Goal: Task Accomplishment & Management: Complete application form

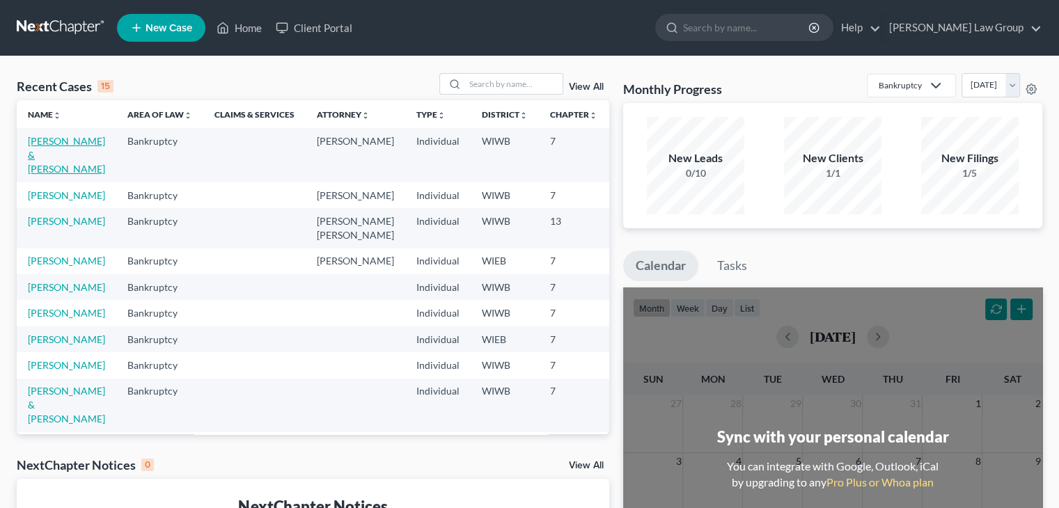
click at [62, 144] on link "[PERSON_NAME] & [PERSON_NAME]" at bounding box center [66, 155] width 77 height 40
select select "6"
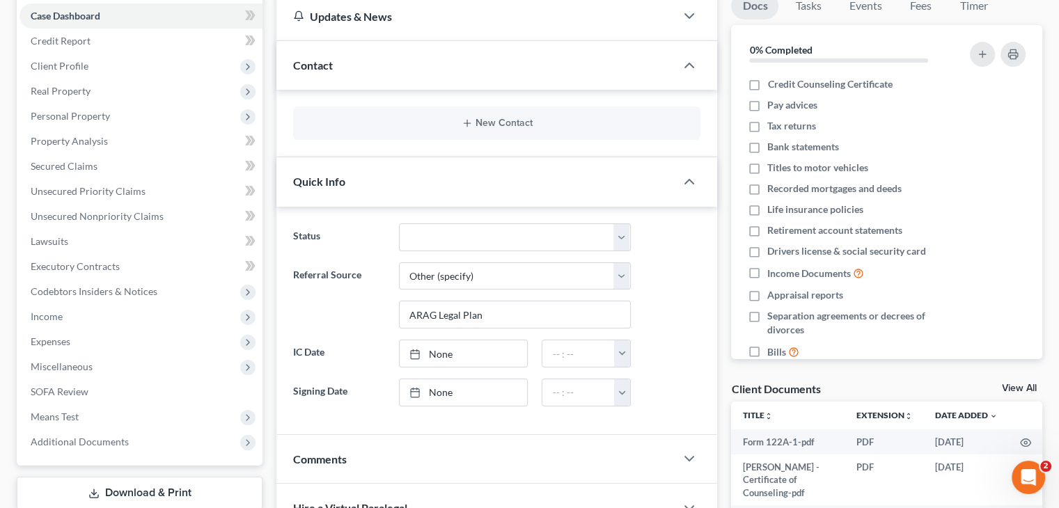
scroll to position [148, 0]
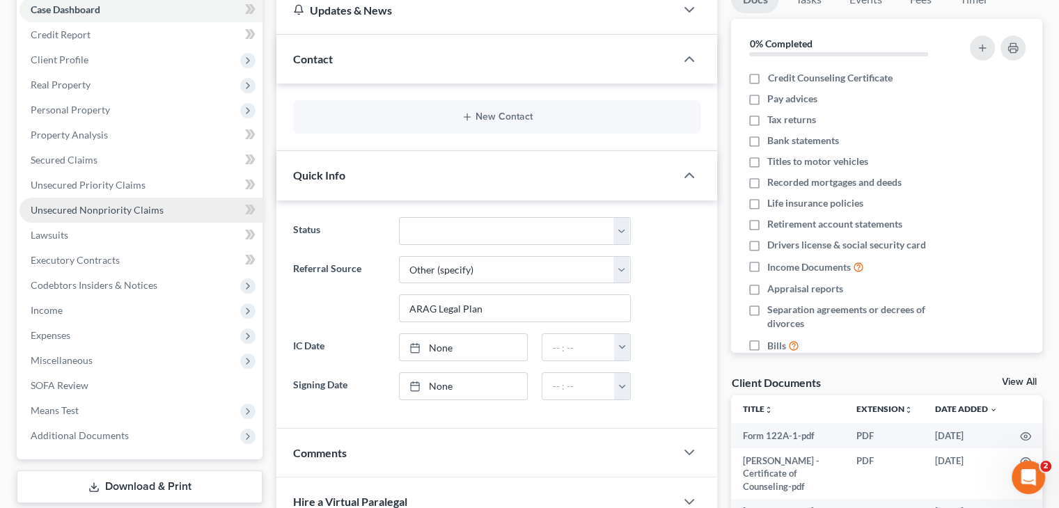
click at [150, 209] on span "Unsecured Nonpriority Claims" at bounding box center [97, 210] width 133 height 12
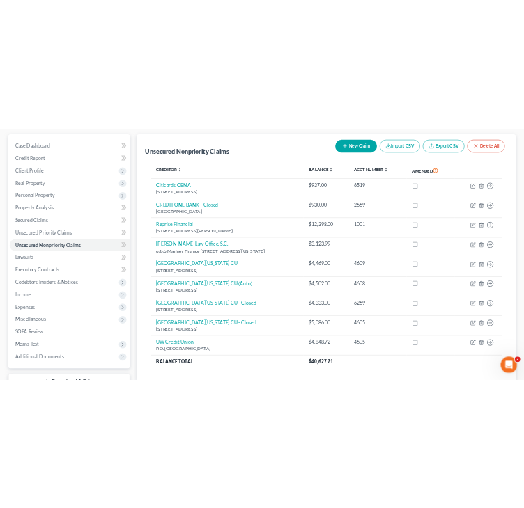
scroll to position [119, 0]
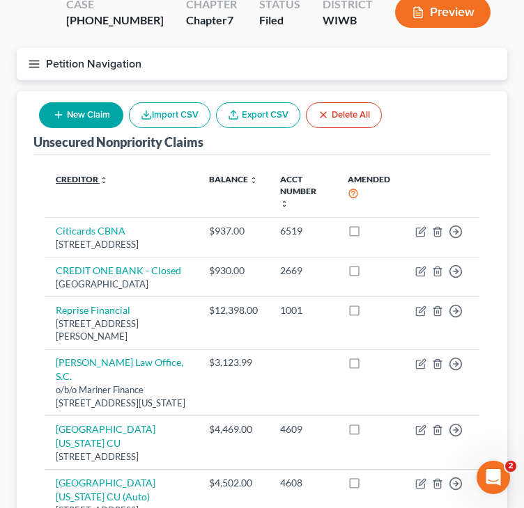
click at [95, 175] on link "Creditor expand_more expand_less unfold_more" at bounding box center [82, 179] width 52 height 10
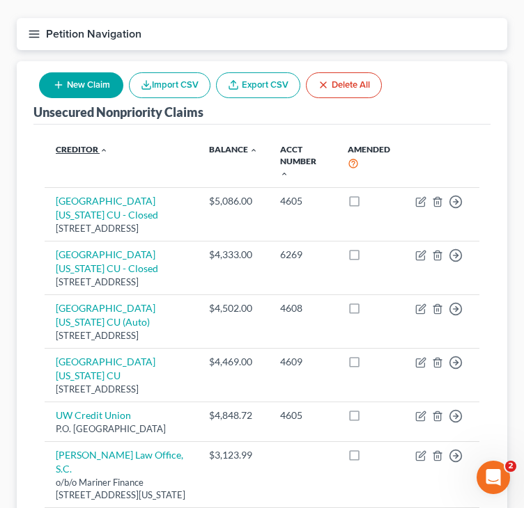
scroll to position [146, 0]
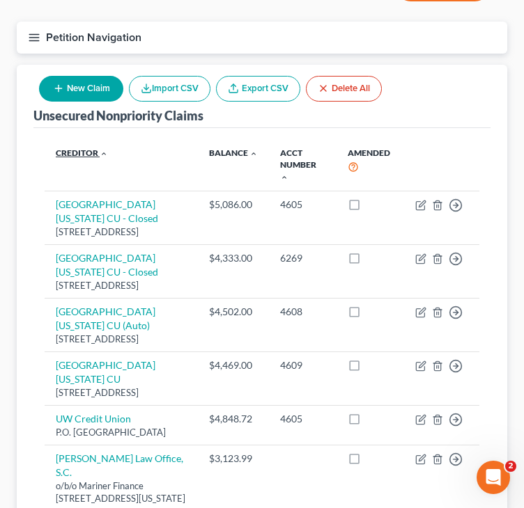
click at [92, 155] on link "Creditor expand_more expand_less unfold_more" at bounding box center [82, 153] width 52 height 10
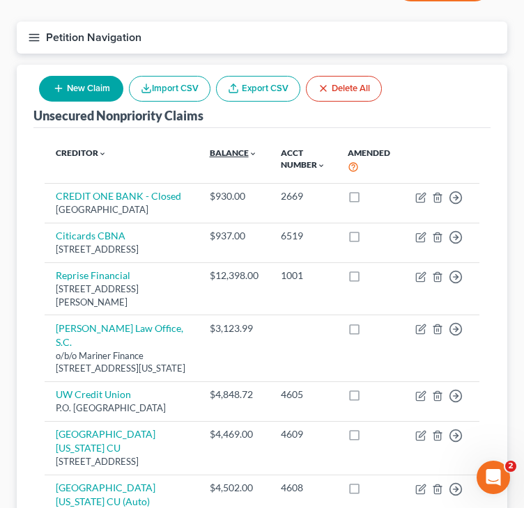
click at [231, 152] on link "Balance expand_more expand_less unfold_more" at bounding box center [233, 153] width 47 height 10
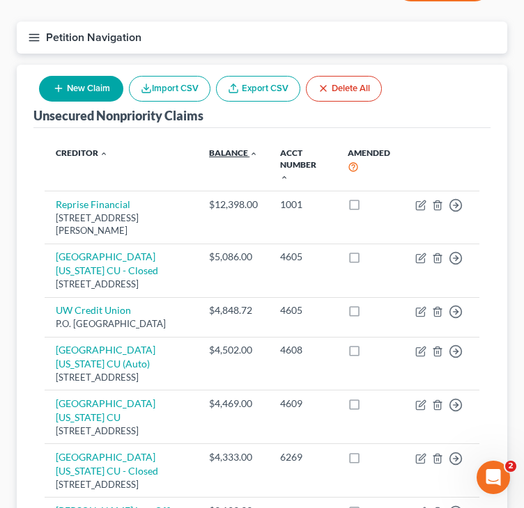
click at [231, 152] on link "Balance expand_more expand_less unfold_more" at bounding box center [233, 153] width 49 height 10
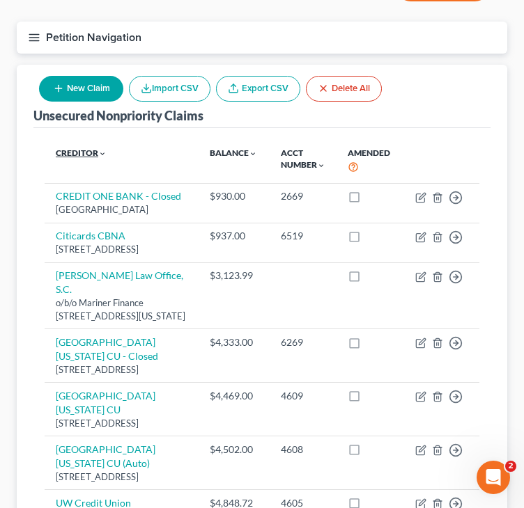
click at [95, 149] on link "Creditor expand_more expand_less unfold_more" at bounding box center [81, 153] width 51 height 10
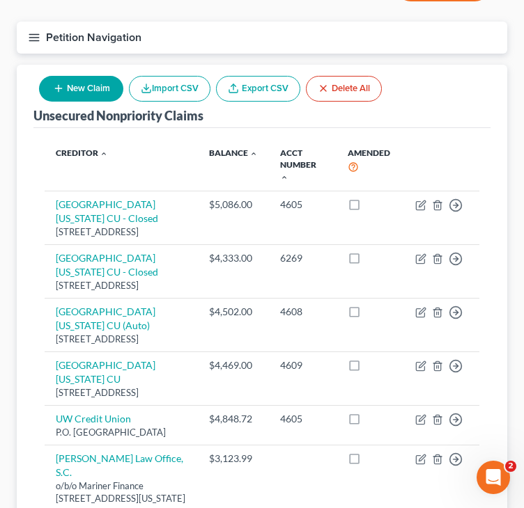
click at [90, 159] on th "Creditor expand_more expand_less unfold_more" at bounding box center [121, 165] width 153 height 52
click at [93, 154] on link "Creditor expand_more expand_less unfold_more" at bounding box center [82, 153] width 52 height 10
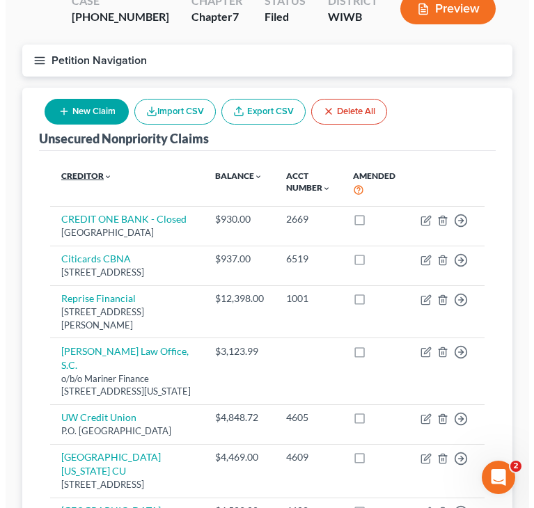
scroll to position [111, 0]
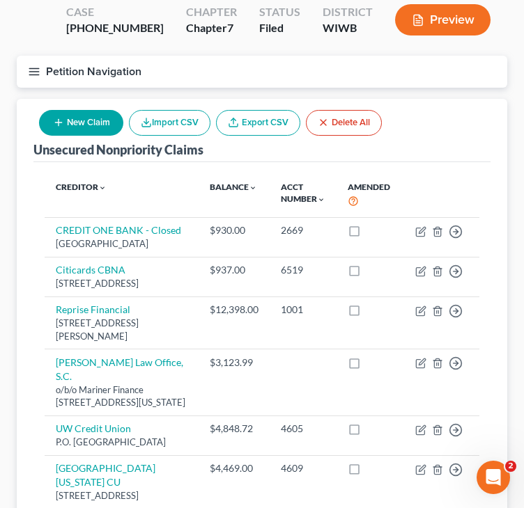
click at [62, 119] on icon "button" at bounding box center [58, 122] width 11 height 11
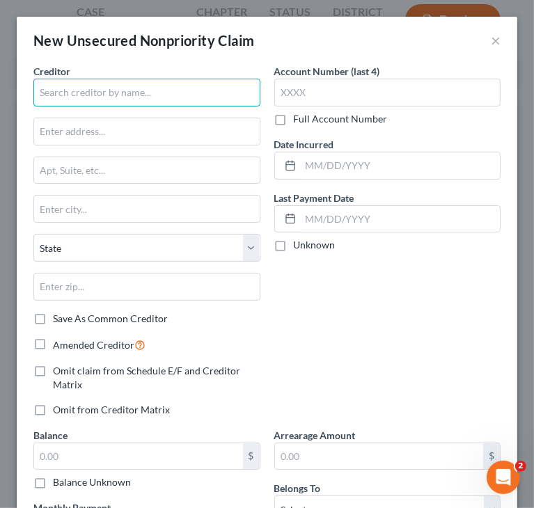
click at [72, 95] on input "text" at bounding box center [146, 93] width 227 height 28
click at [99, 98] on input "text" at bounding box center [146, 93] width 227 height 28
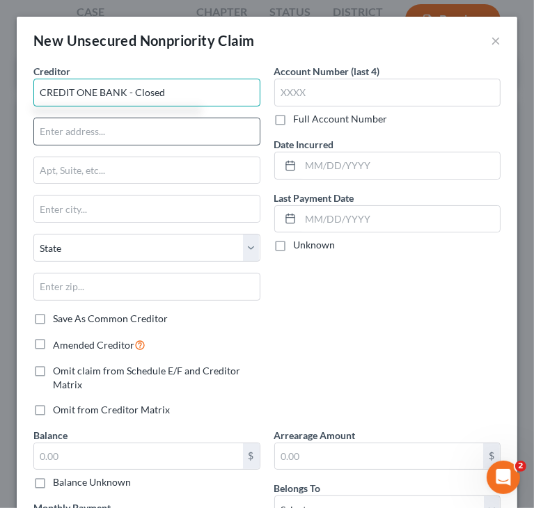
type input "CREDIT ONE BANK - Closed"
click at [92, 132] on input "text" at bounding box center [147, 131] width 226 height 26
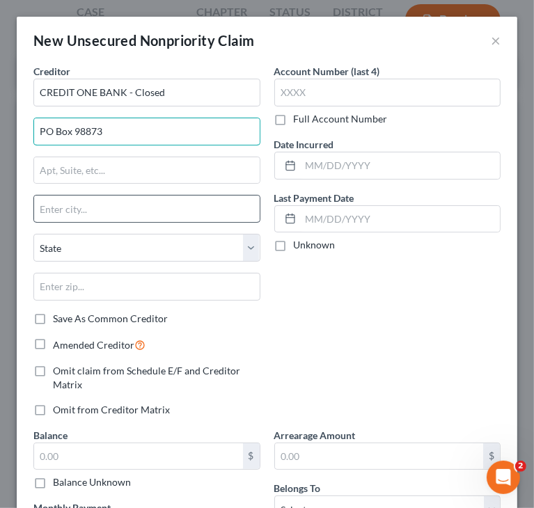
type input "PO Box 98873"
click at [97, 204] on input "text" at bounding box center [147, 209] width 226 height 26
type input "[GEOGRAPHIC_DATA]"
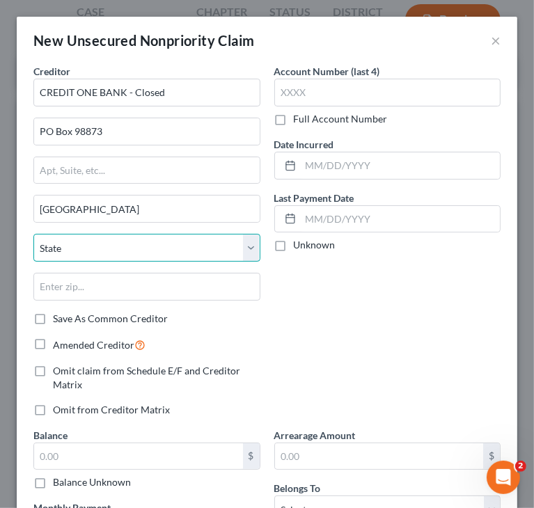
click at [149, 244] on select "State [US_STATE] AK AR AZ CA CO CT DE DC [GEOGRAPHIC_DATA] [GEOGRAPHIC_DATA] GU…" at bounding box center [146, 248] width 227 height 28
select select "31"
click at [33, 234] on select "State [US_STATE] AK AR AZ CA CO CT DE DC [GEOGRAPHIC_DATA] [GEOGRAPHIC_DATA] GU…" at bounding box center [146, 248] width 227 height 28
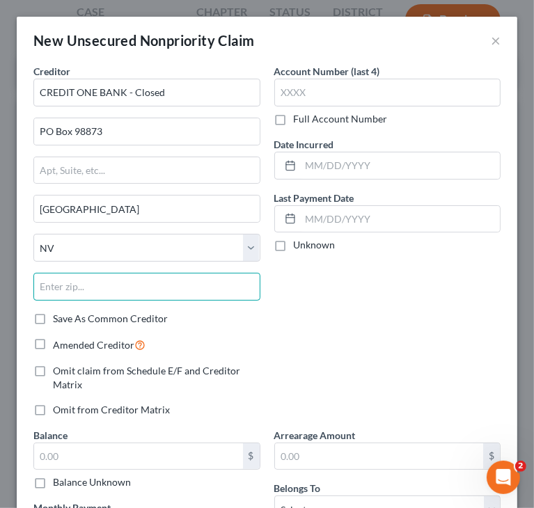
click at [152, 276] on input "text" at bounding box center [146, 287] width 227 height 28
type input "891938873"
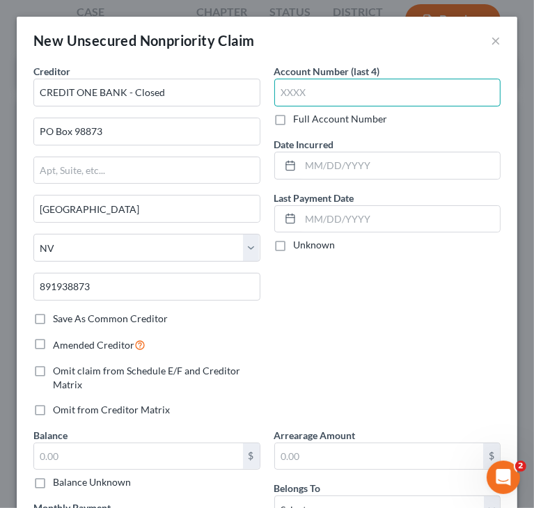
click at [309, 93] on input "text" at bounding box center [387, 93] width 227 height 28
type input "1930"
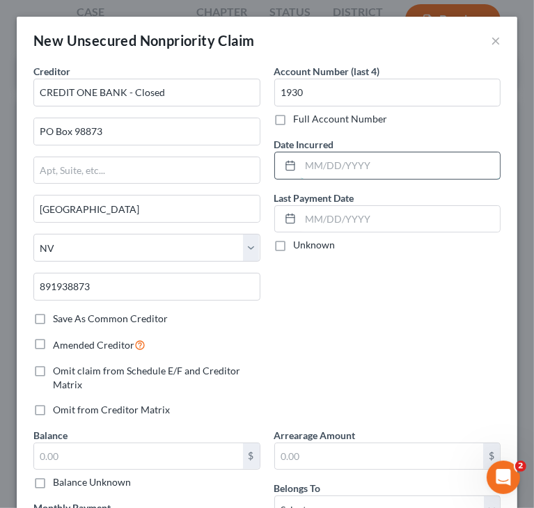
click at [318, 165] on input "text" at bounding box center [401, 166] width 200 height 26
type input "[DATE]"
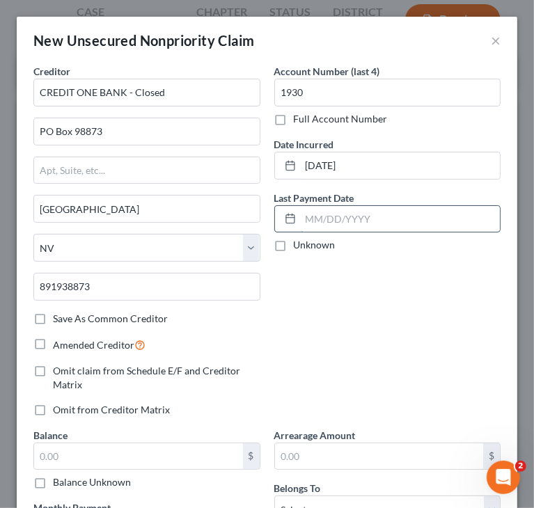
click at [342, 223] on input "text" at bounding box center [401, 219] width 200 height 26
type input "[DATE]"
click at [359, 311] on div "Account Number (last 4) 1930 Full Account Number Date Incurred [DATE] Last Paym…" at bounding box center [387, 246] width 241 height 364
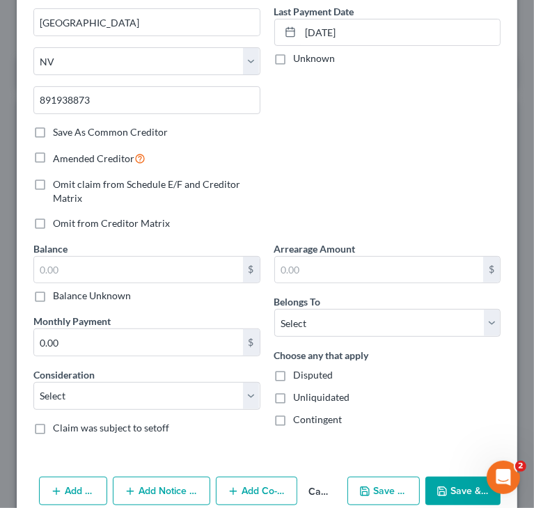
scroll to position [190, 0]
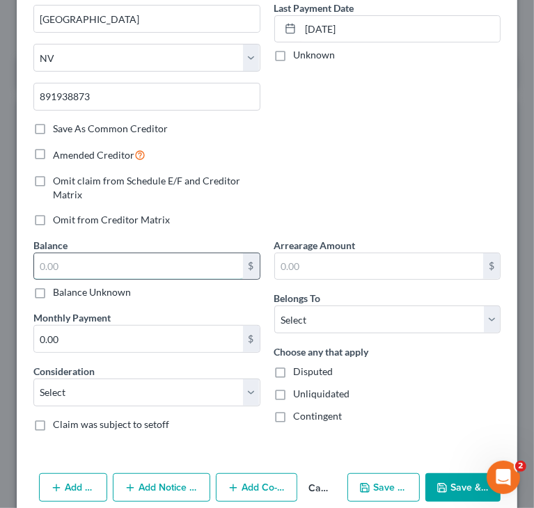
click at [131, 266] on input "text" at bounding box center [138, 266] width 209 height 26
type input "1,040"
click at [246, 210] on div "Creditor * CREDIT ONE BANK - Closed PO Box 98873 [GEOGRAPHIC_DATA] [US_STATE][G…" at bounding box center [146, 56] width 241 height 364
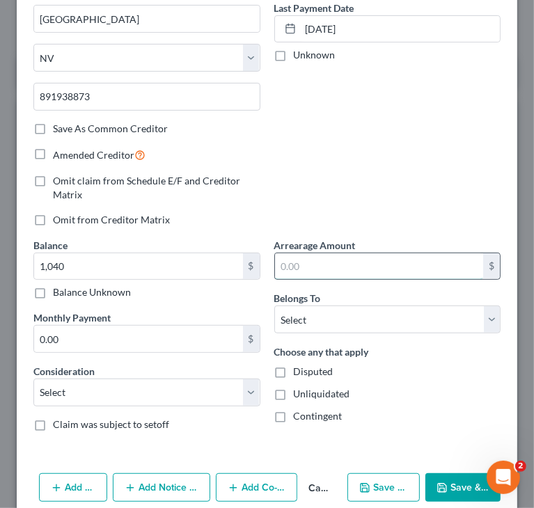
click at [309, 259] on input "text" at bounding box center [379, 266] width 209 height 26
type input "159"
click at [325, 173] on div "Account Number (last 4) 1930 Full Account Number Date Incurred [DATE] Last Paym…" at bounding box center [387, 56] width 241 height 364
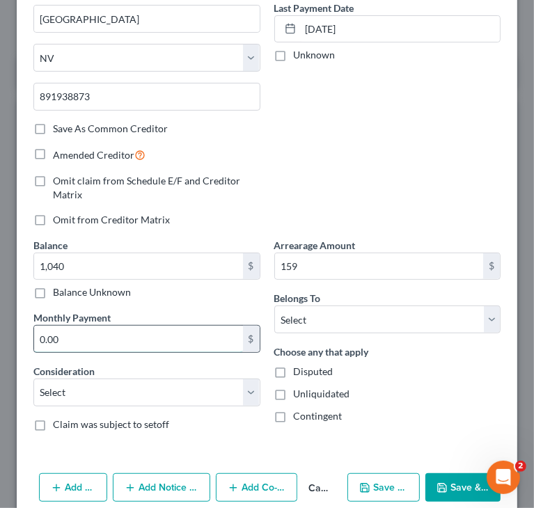
click at [160, 336] on input "0.00" at bounding box center [138, 339] width 209 height 26
type input "37"
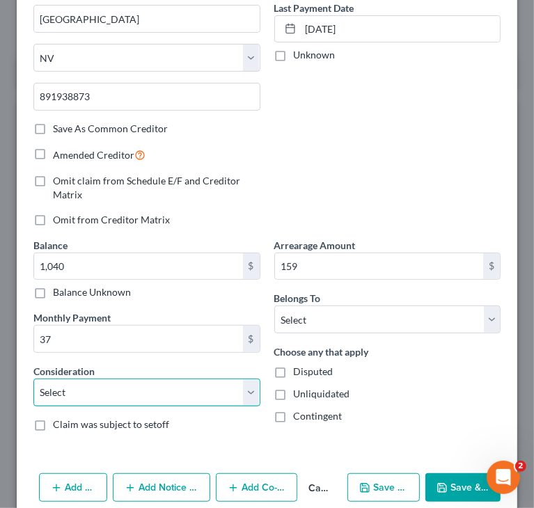
click at [251, 386] on select "Select Cable / Satellite Services Collection Agency Credit Card Debt Debt Couns…" at bounding box center [146, 393] width 227 height 28
select select "2"
click at [33, 379] on select "Select Cable / Satellite Services Collection Agency Credit Card Debt Debt Couns…" at bounding box center [146, 393] width 227 height 28
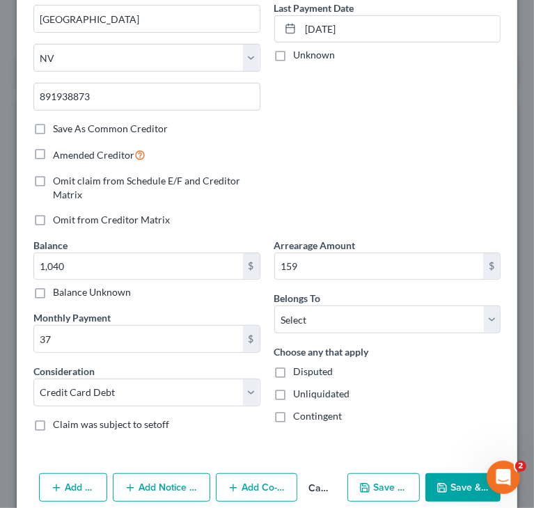
scroll to position [210, 0]
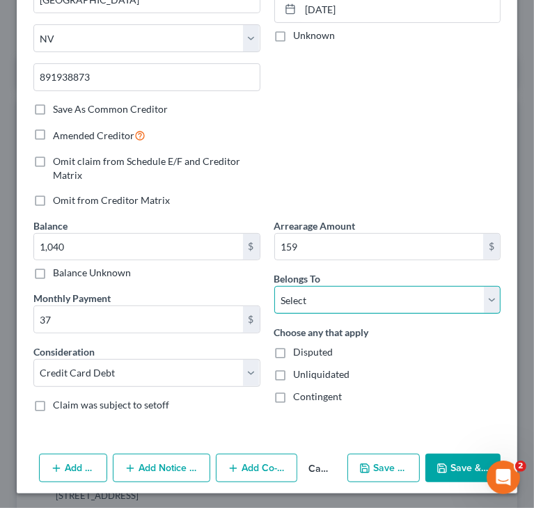
click at [422, 297] on select "Select Debtor 1 Only Debtor 2 Only Debtor 1 And Debtor 2 Only At Least One Of T…" at bounding box center [387, 300] width 227 height 28
select select "0"
click at [274, 286] on select "Select Debtor 1 Only Debtor 2 Only Debtor 1 And Debtor 2 Only At Least One Of T…" at bounding box center [387, 300] width 227 height 28
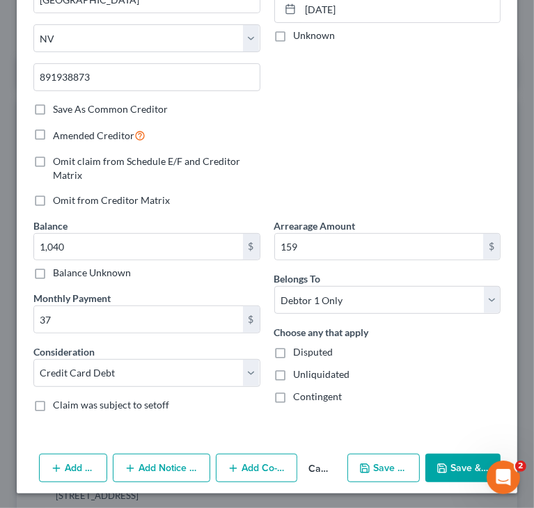
click at [449, 474] on button "Save & Close" at bounding box center [463, 468] width 75 height 29
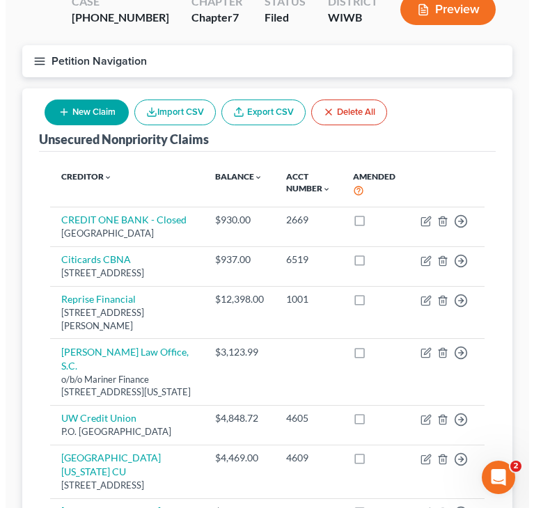
scroll to position [119, 0]
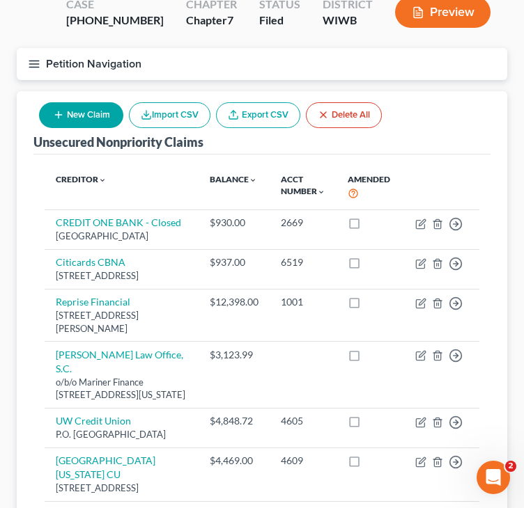
click at [74, 113] on button "New Claim" at bounding box center [81, 115] width 84 height 26
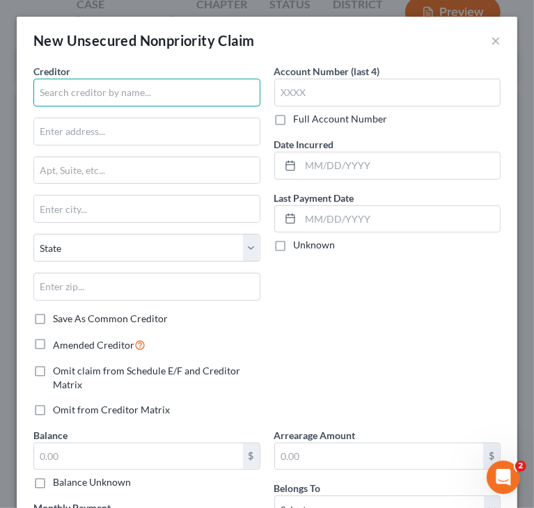
click at [109, 97] on input "text" at bounding box center [146, 93] width 227 height 28
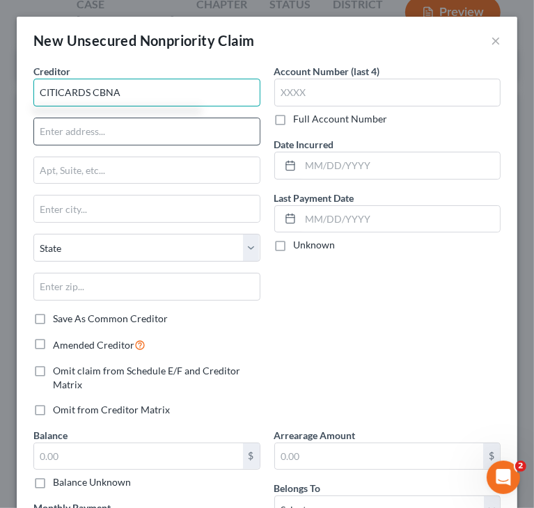
type input "CITICARDS CBNA"
click at [111, 120] on input "text" at bounding box center [147, 131] width 226 height 26
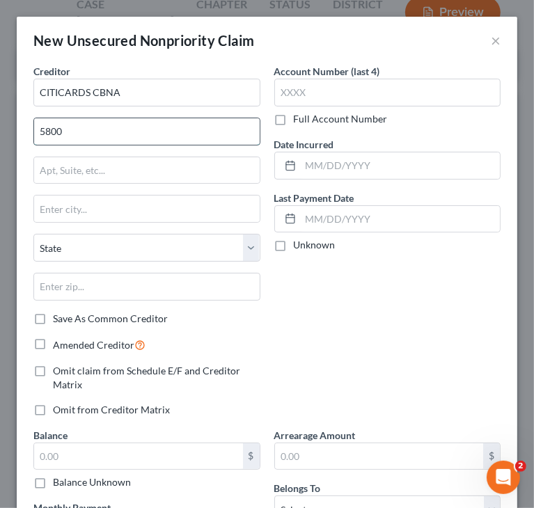
type input "[STREET_ADDRESS]"
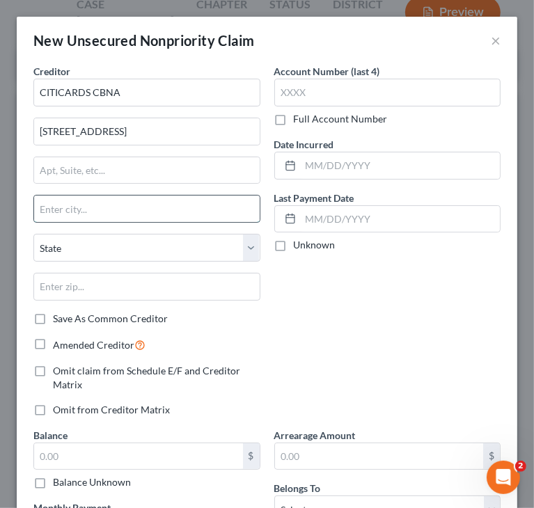
click at [98, 216] on input "text" at bounding box center [147, 209] width 226 height 26
type input "[GEOGRAPHIC_DATA]"
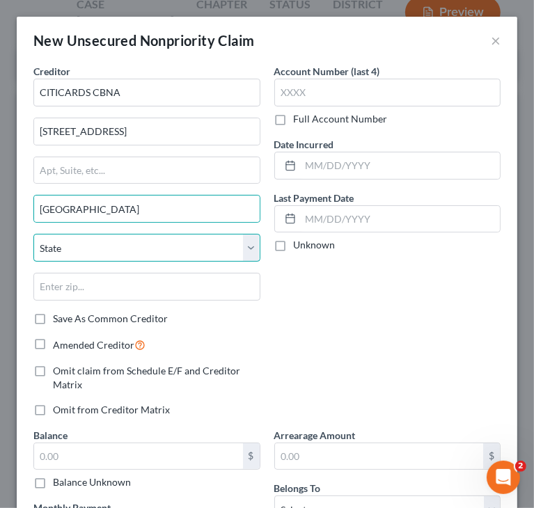
click at [118, 246] on select "State [US_STATE] AK AR AZ CA CO CT DE DC [GEOGRAPHIC_DATA] [GEOGRAPHIC_DATA] GU…" at bounding box center [146, 248] width 227 height 28
select select "43"
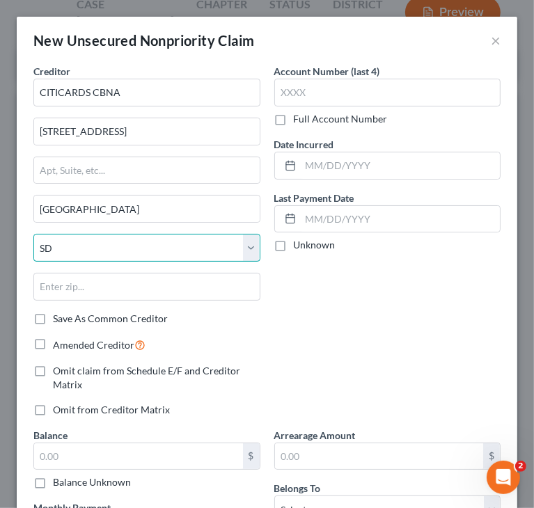
click at [33, 234] on select "State [US_STATE] AK AR AZ CA CO CT DE DC [GEOGRAPHIC_DATA] [GEOGRAPHIC_DATA] GU…" at bounding box center [146, 248] width 227 height 28
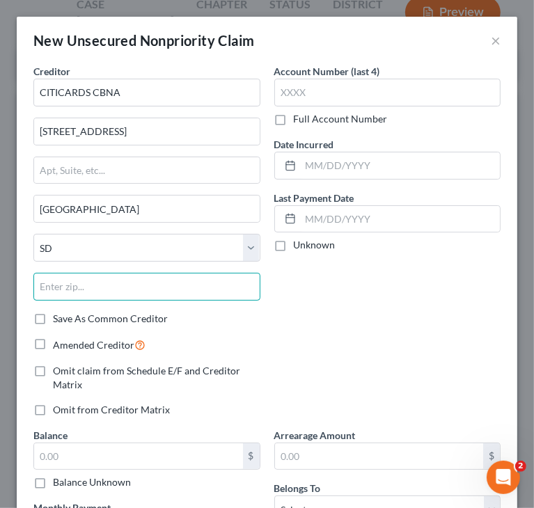
click at [118, 286] on input "text" at bounding box center [146, 287] width 227 height 28
type input "57108"
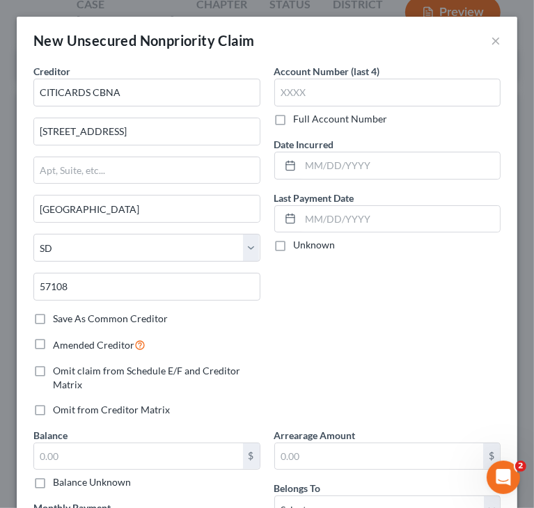
click at [321, 109] on div "Account Number (last 4) Full Account Number" at bounding box center [387, 95] width 227 height 62
click at [314, 91] on input "text" at bounding box center [387, 93] width 227 height 28
click at [357, 87] on input "text" at bounding box center [387, 93] width 227 height 28
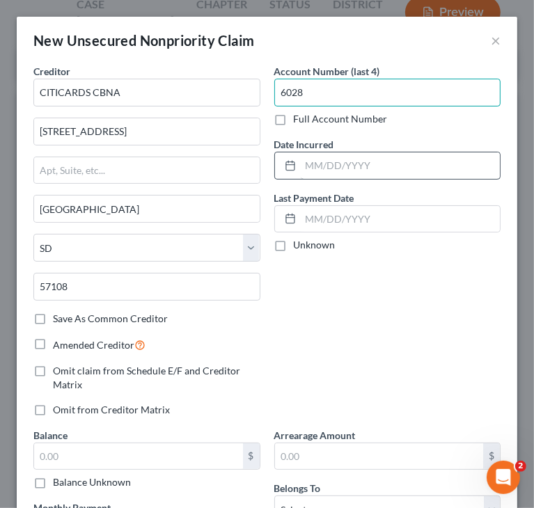
type input "6028"
click at [331, 166] on input "text" at bounding box center [401, 166] width 200 height 26
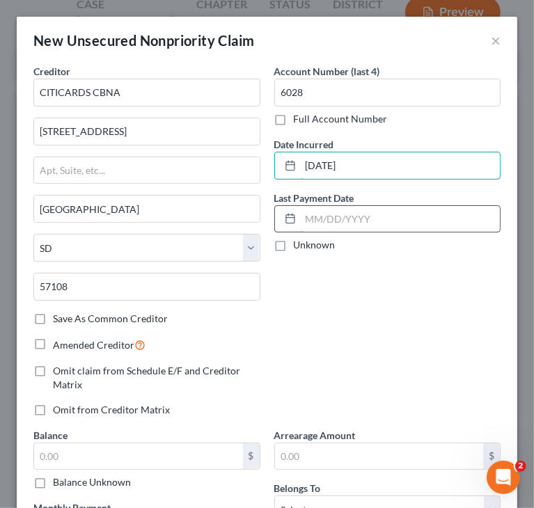
type input "[DATE]"
click at [329, 212] on input "text" at bounding box center [401, 219] width 200 height 26
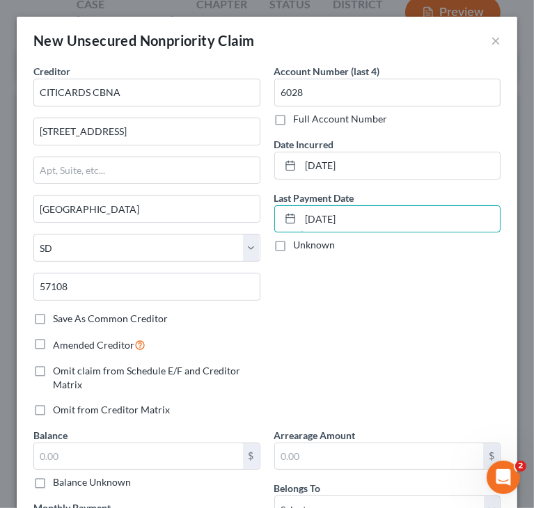
type input "[DATE]"
click at [437, 286] on div "Account Number (last 4) 6028 Full Account Number Date Incurred [DATE] Last Paym…" at bounding box center [387, 246] width 241 height 364
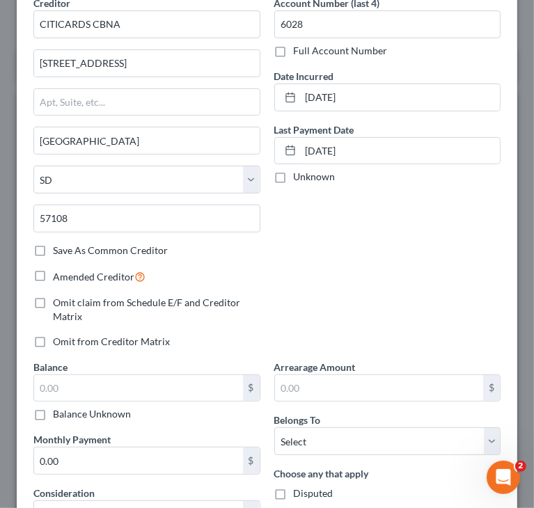
scroll to position [85, 0]
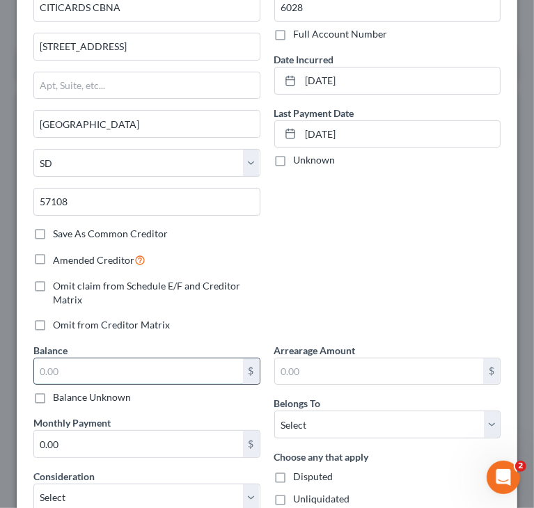
click at [116, 367] on input "text" at bounding box center [138, 372] width 209 height 26
type input "2,636"
click at [334, 281] on div "Account Number (last 4) 6028 Full Account Number Date Incurred [DATE] Last Paym…" at bounding box center [387, 161] width 241 height 364
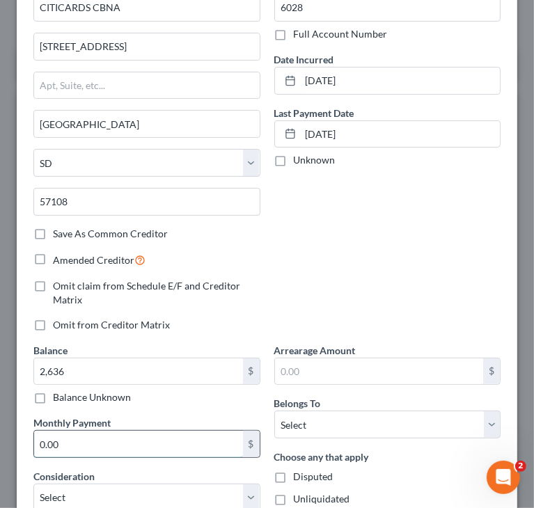
click at [164, 444] on input "0.00" at bounding box center [138, 444] width 209 height 26
type input "417"
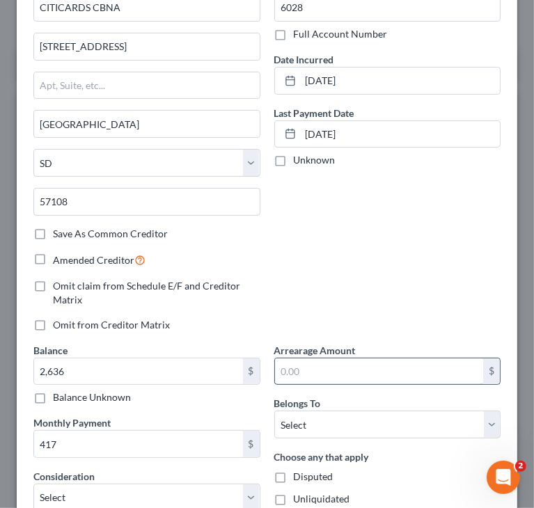
click at [357, 376] on input "text" at bounding box center [379, 372] width 209 height 26
type input "201"
click at [350, 320] on div "Account Number (last 4) 6028 Full Account Number Date Incurred [DATE] Last Paym…" at bounding box center [387, 161] width 241 height 364
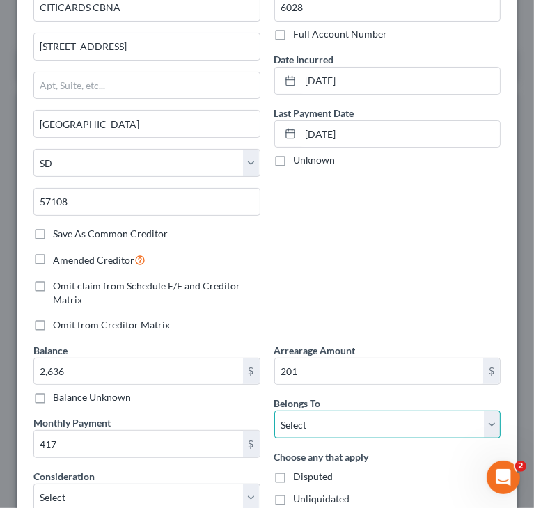
click at [487, 426] on select "Select Debtor 1 Only Debtor 2 Only Debtor 1 And Debtor 2 Only At Least One Of T…" at bounding box center [387, 425] width 227 height 28
select select "0"
click at [274, 411] on select "Select Debtor 1 Only Debtor 2 Only Debtor 1 And Debtor 2 Only At Least One Of T…" at bounding box center [387, 425] width 227 height 28
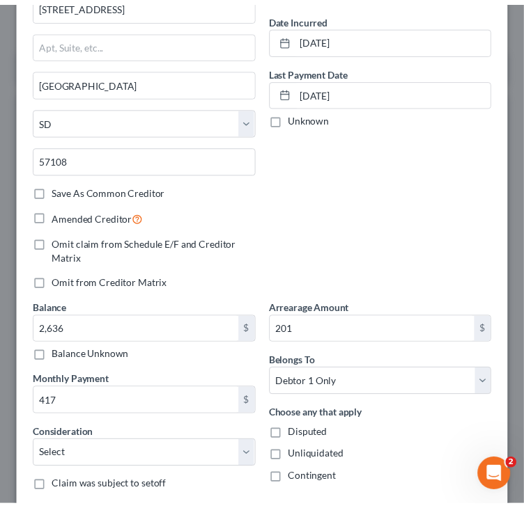
scroll to position [210, 0]
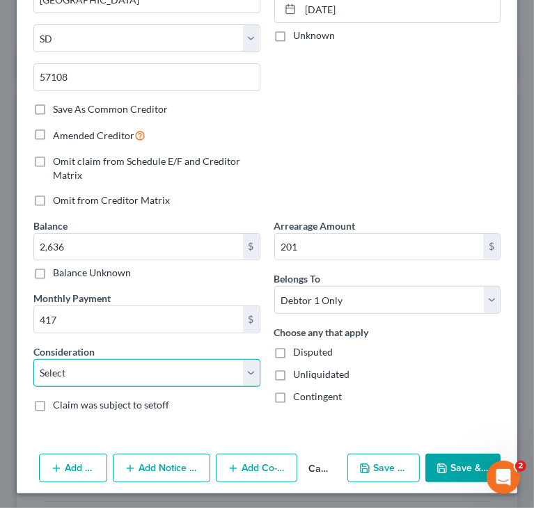
click at [242, 372] on select "Select Cable / Satellite Services Collection Agency Credit Card Debt Debt Couns…" at bounding box center [146, 373] width 227 height 28
select select "2"
click at [33, 359] on select "Select Cable / Satellite Services Collection Agency Credit Card Debt Debt Couns…" at bounding box center [146, 373] width 227 height 28
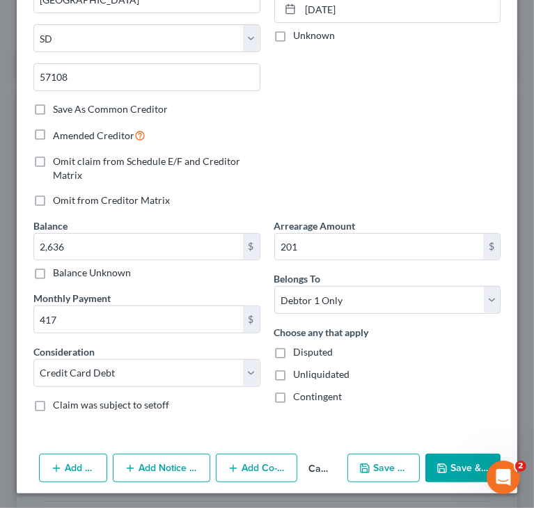
click at [437, 466] on icon "button" at bounding box center [442, 468] width 11 height 11
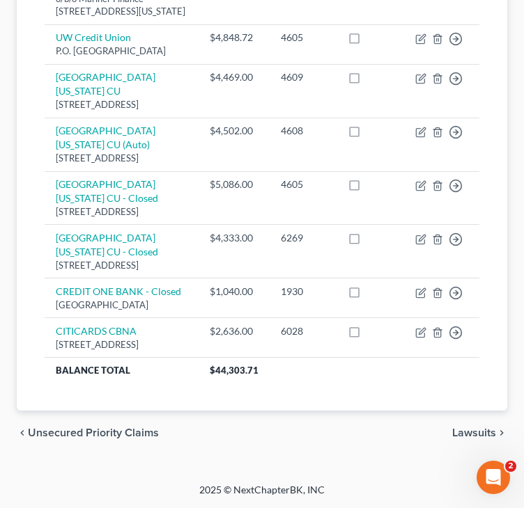
scroll to position [610, 0]
